Goal: Transaction & Acquisition: Purchase product/service

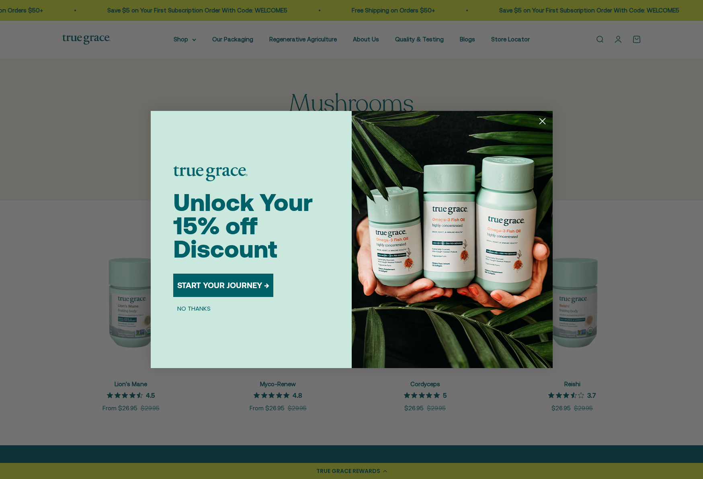
scroll to position [7, 0]
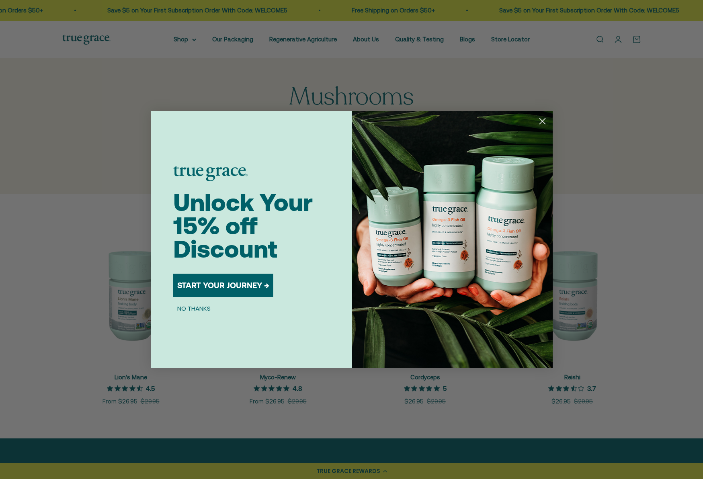
click at [546, 121] on circle "Close dialog" at bounding box center [541, 121] width 13 height 13
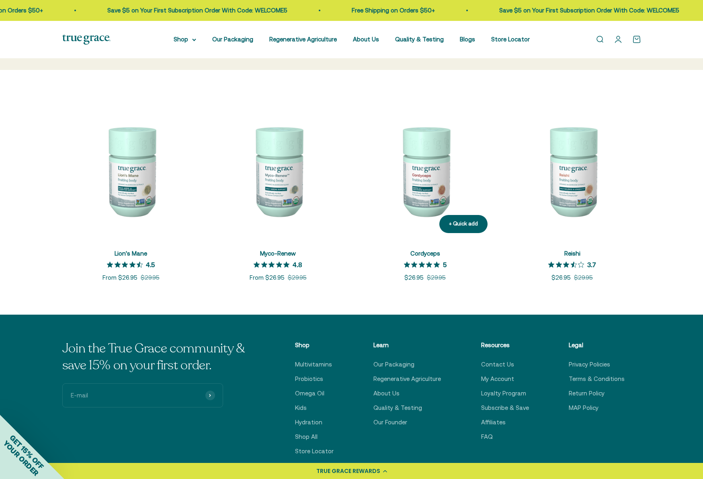
scroll to position [115, 0]
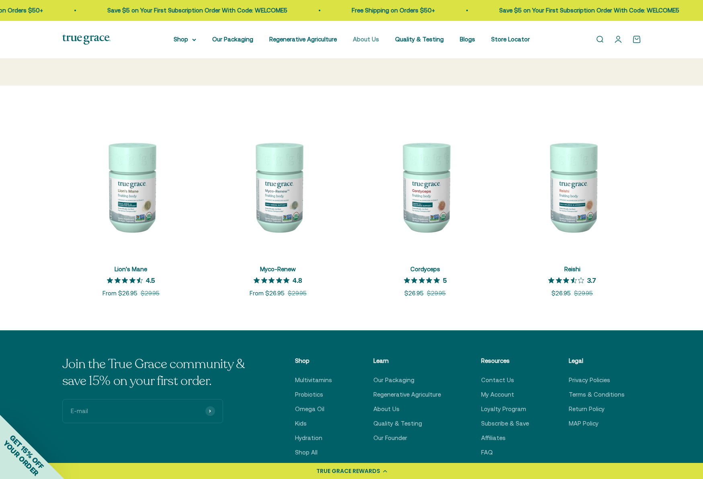
click at [369, 41] on link "About Us" at bounding box center [366, 39] width 26 height 7
click at [125, 199] on img at bounding box center [130, 186] width 137 height 137
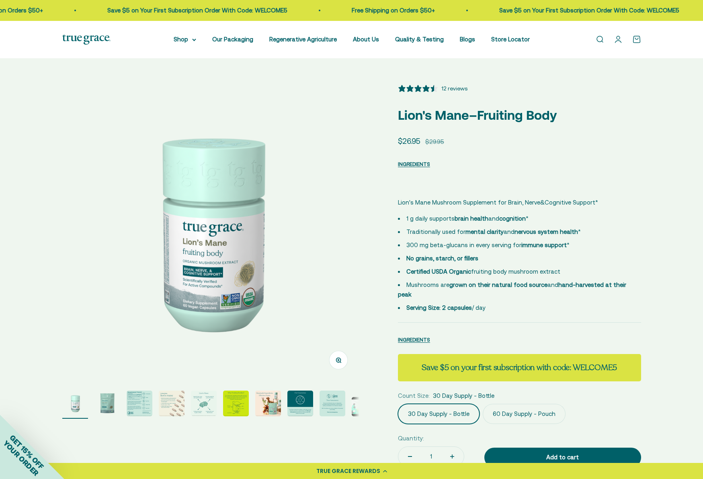
select select "3"
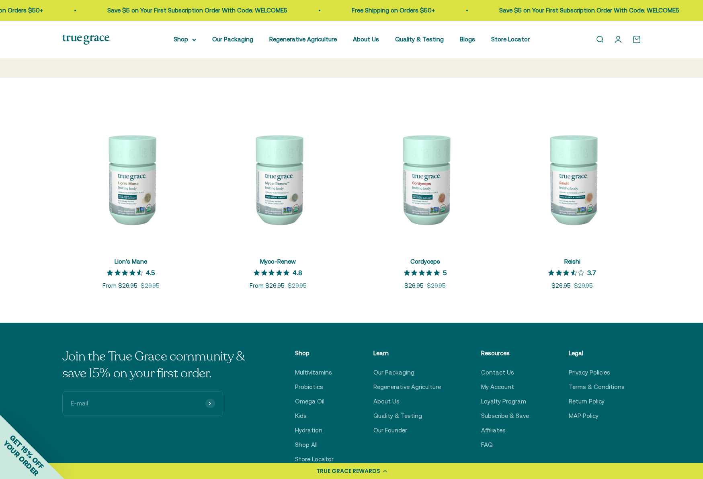
scroll to position [124, 0]
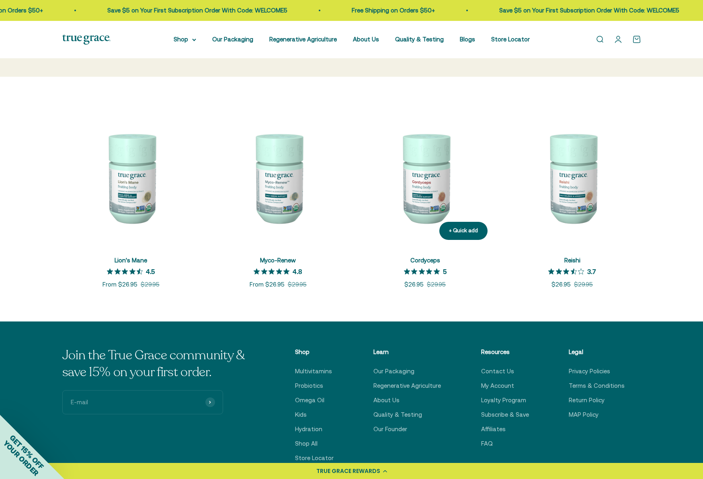
click at [437, 181] on img at bounding box center [424, 177] width 137 height 137
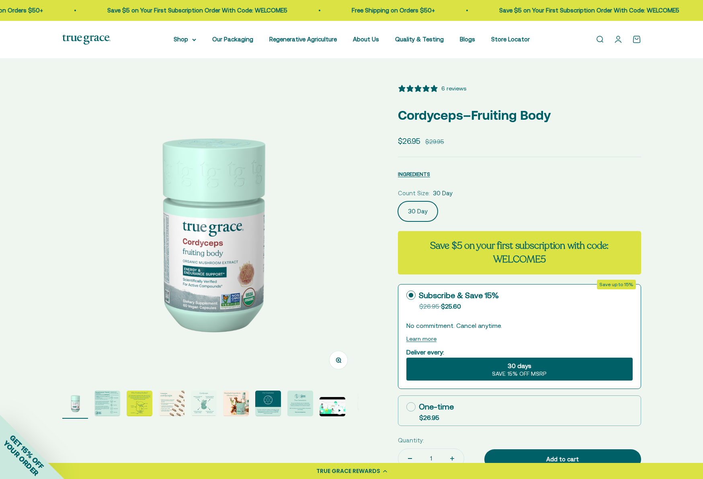
select select "3"
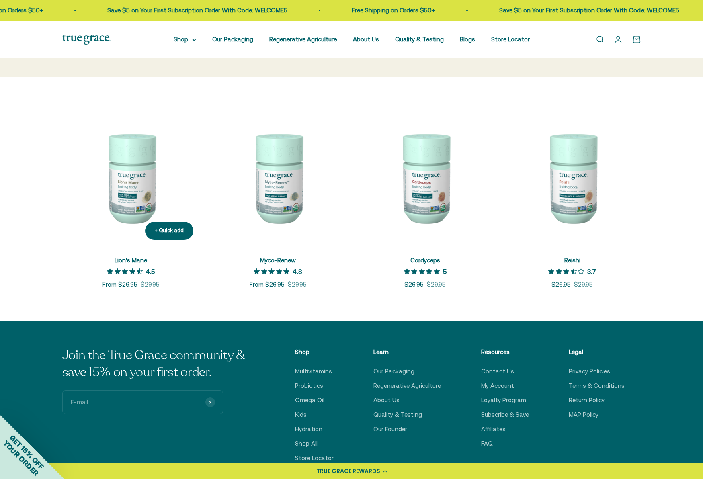
click at [121, 190] on img at bounding box center [130, 177] width 137 height 137
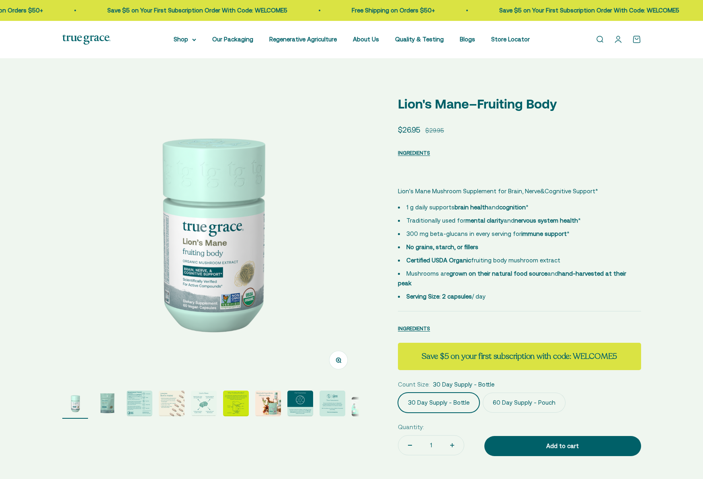
select select "3"
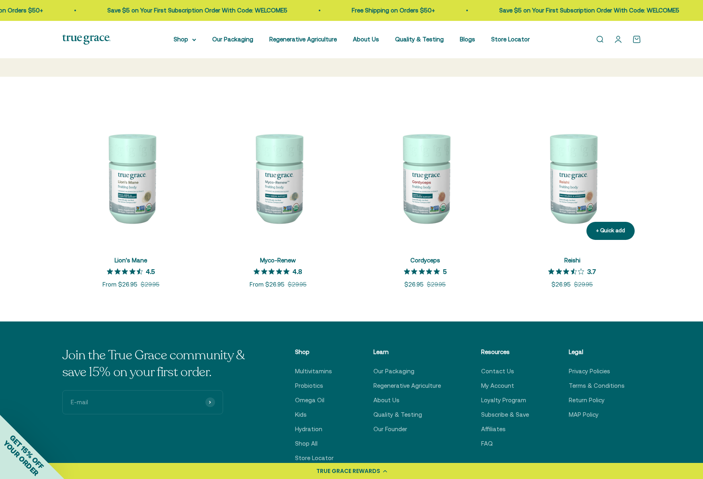
click at [593, 177] on img at bounding box center [571, 177] width 137 height 137
click at [283, 175] on img at bounding box center [277, 177] width 137 height 137
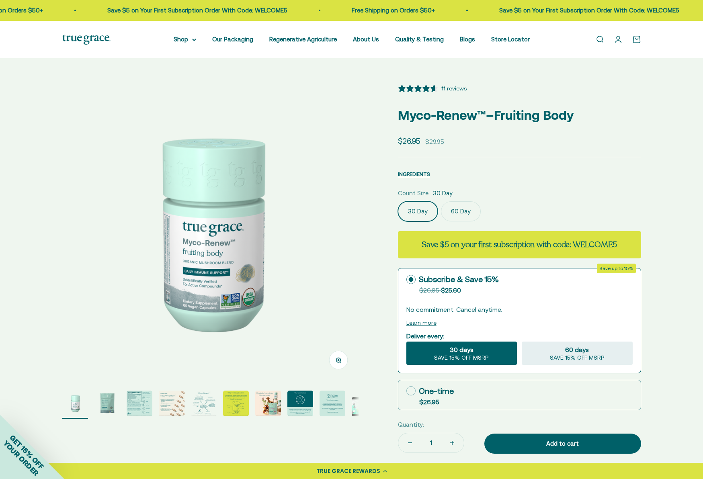
select select "3"
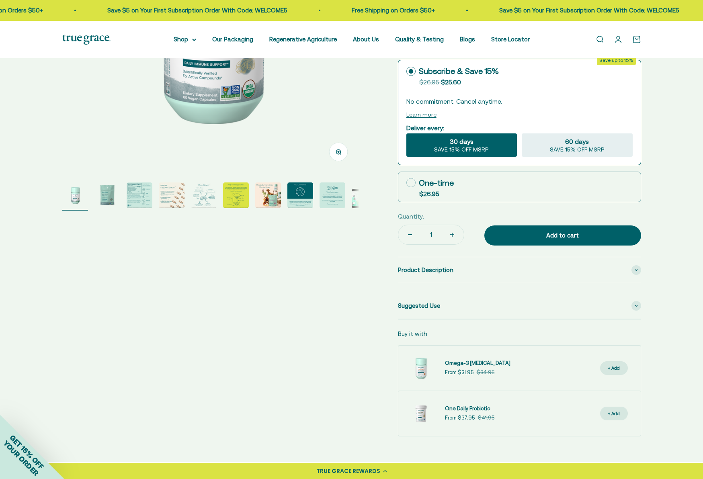
scroll to position [215, 0]
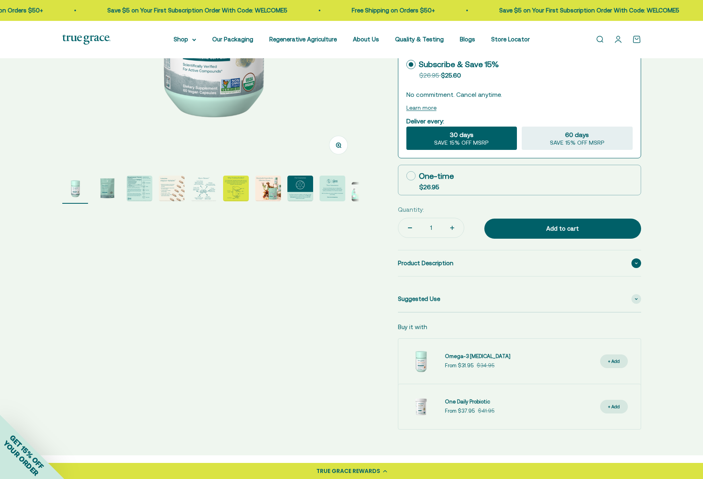
click at [423, 260] on span "Product Description" at bounding box center [425, 263] width 55 height 10
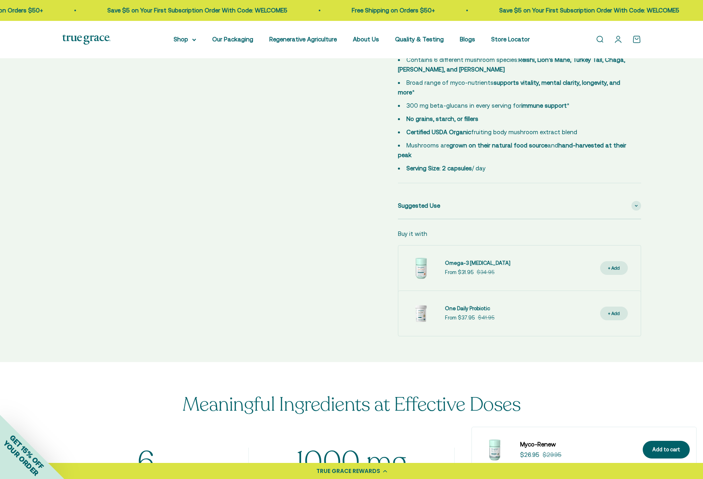
scroll to position [465, 0]
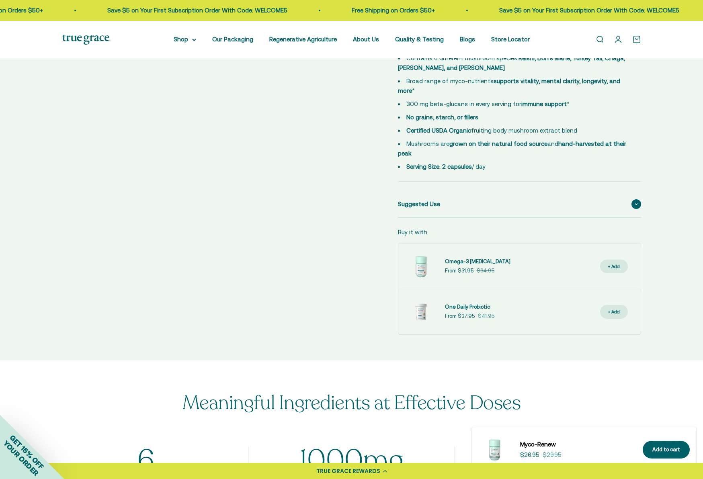
click at [434, 199] on span "Suggested Use" at bounding box center [419, 204] width 42 height 10
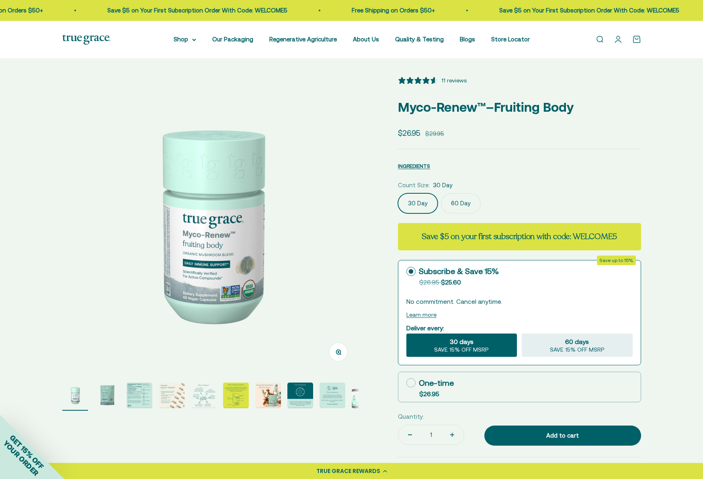
scroll to position [0, 0]
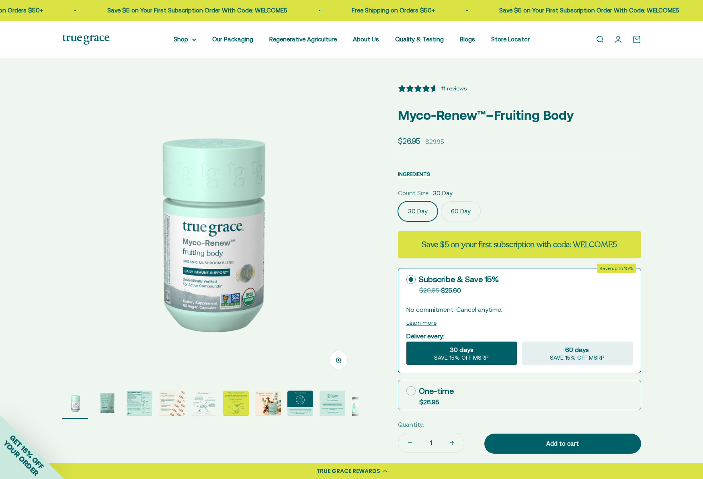
click at [468, 207] on label "60 Day" at bounding box center [461, 211] width 40 height 20
click at [398, 201] on input "60 Day" at bounding box center [397, 201] width 0 height 0
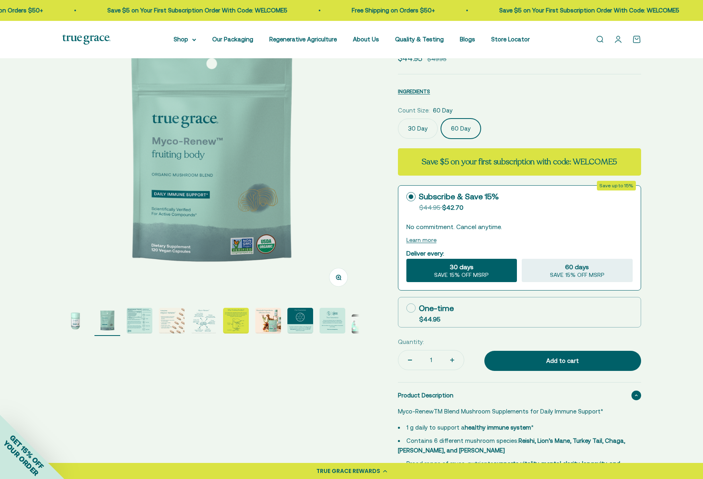
scroll to position [129, 0]
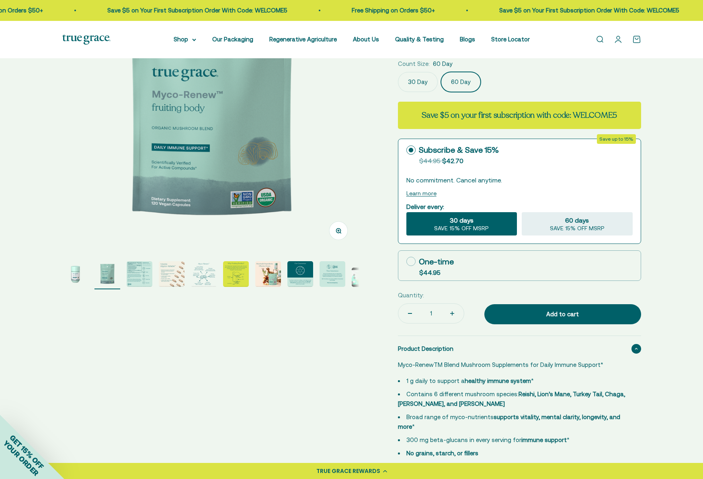
click at [143, 276] on img "Go to item 3" at bounding box center [140, 274] width 26 height 26
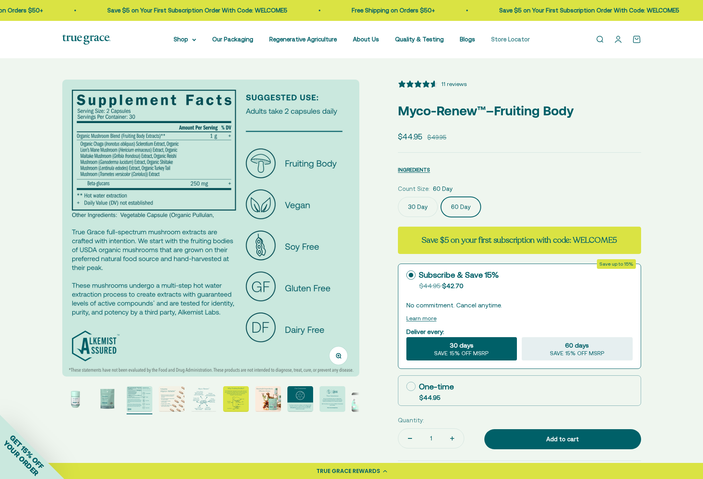
scroll to position [0, 0]
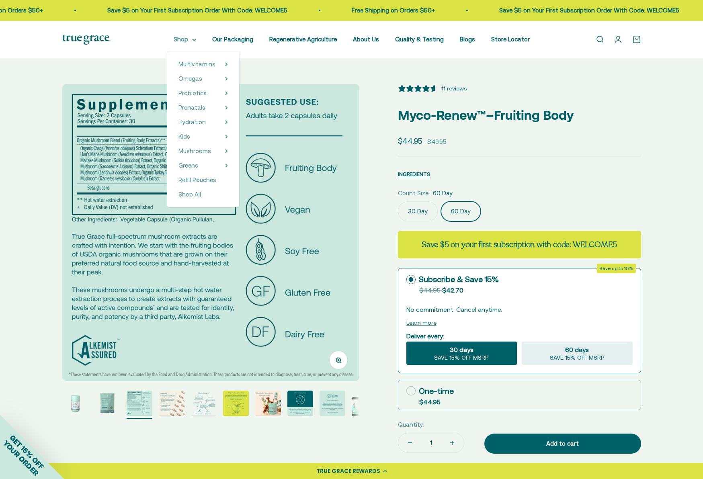
click at [195, 41] on summary "Shop" at bounding box center [185, 40] width 23 height 10
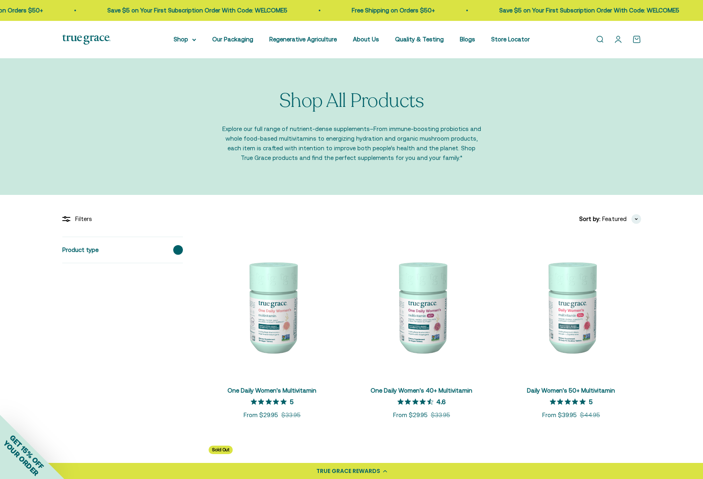
click at [179, 251] on span at bounding box center [178, 250] width 10 height 10
click at [104, 264] on label "Multivitamins (7)" at bounding box center [94, 266] width 51 height 10
click at [69, 264] on input "Multivitamins (7)" at bounding box center [65, 265] width 6 height 6
checkbox input "true"
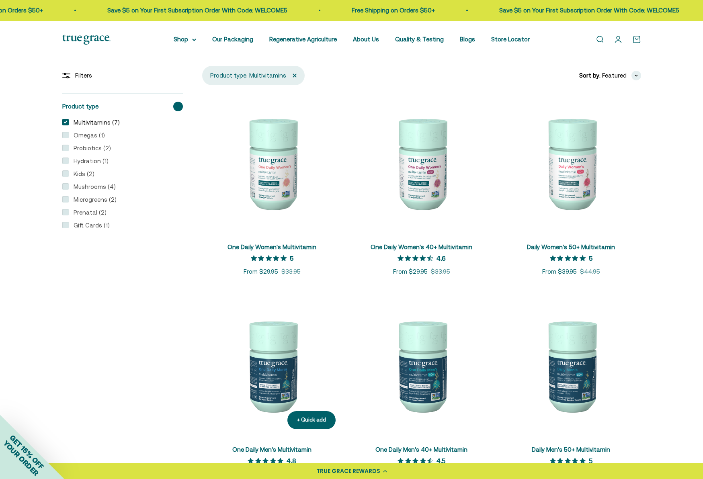
scroll to position [145, 0]
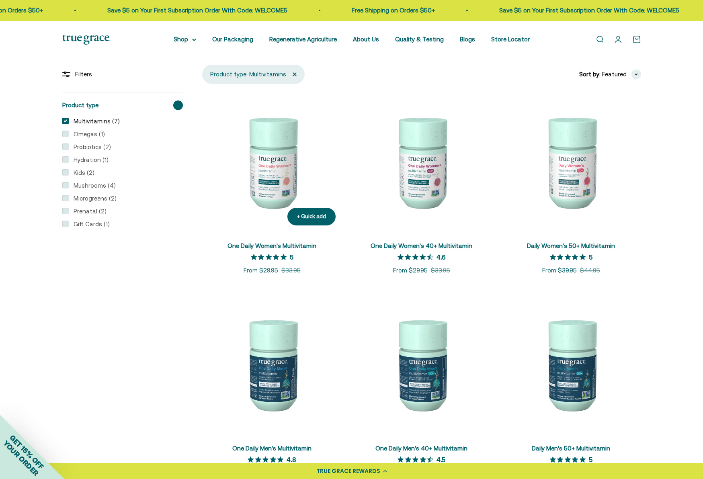
click at [271, 199] on img at bounding box center [272, 162] width 140 height 140
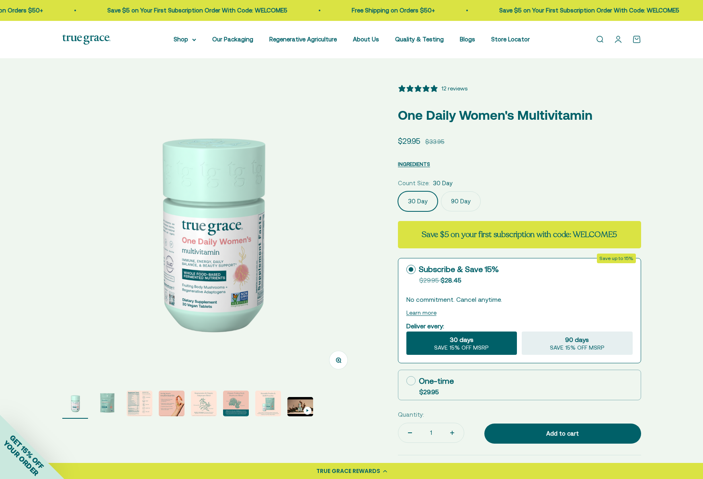
select select "3"
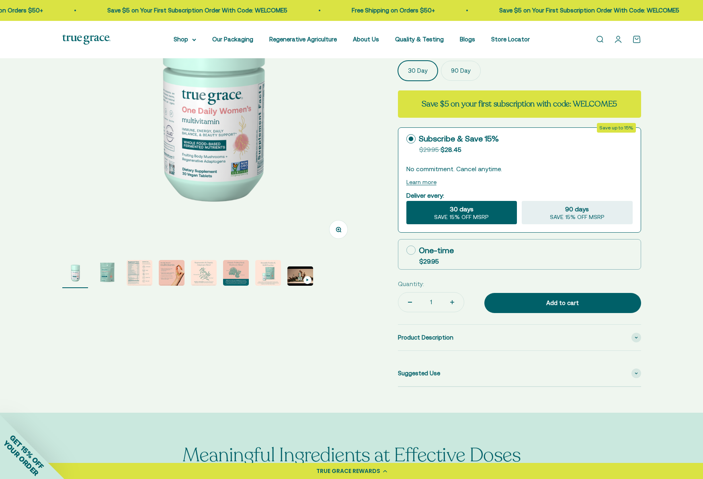
scroll to position [135, 0]
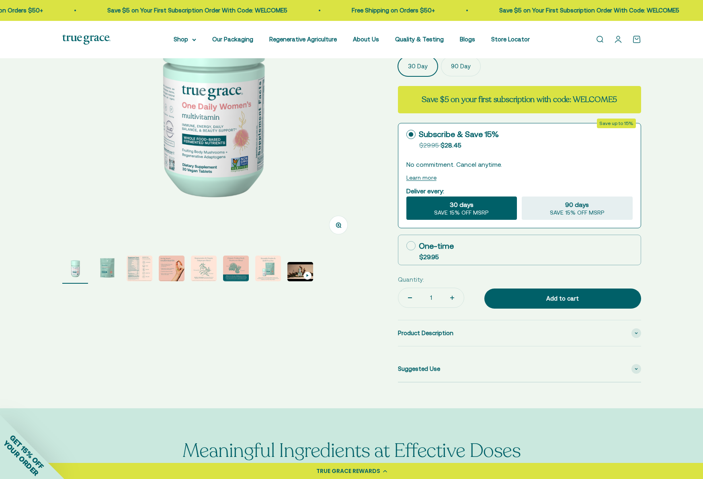
click at [136, 264] on img "Go to item 3" at bounding box center [140, 269] width 26 height 26
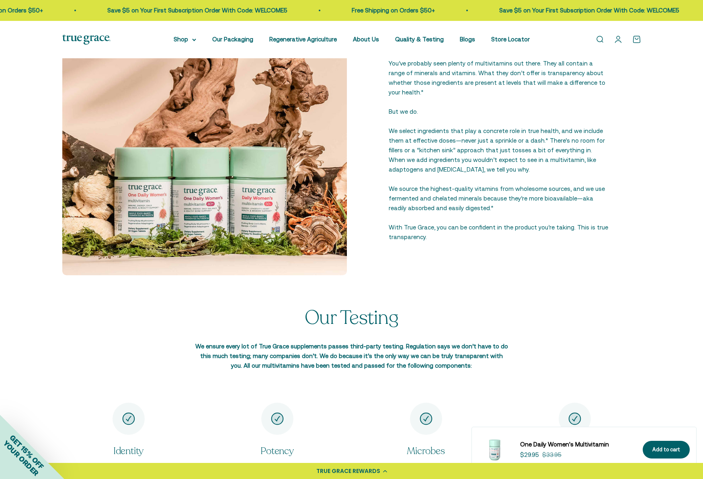
scroll to position [968, 0]
